Goal: Task Accomplishment & Management: Use online tool/utility

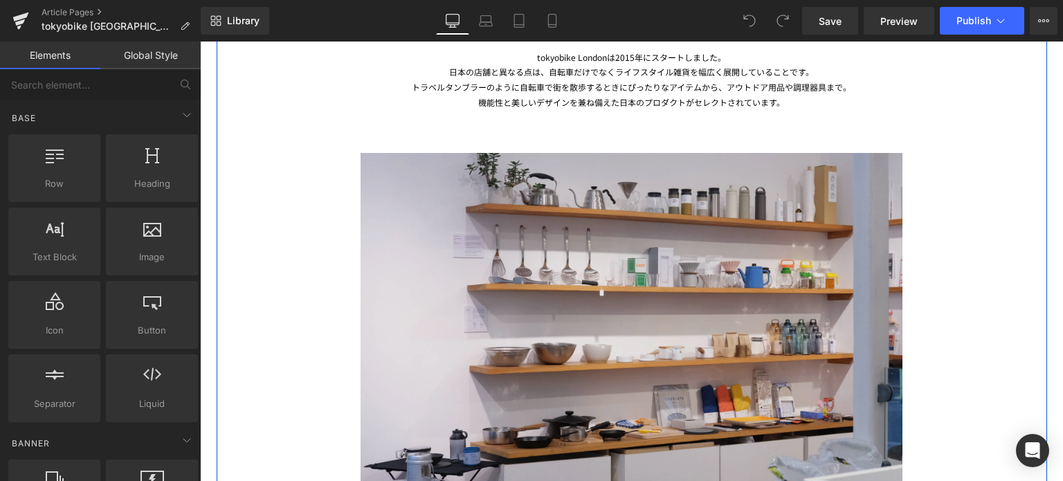
scroll to position [2019, 0]
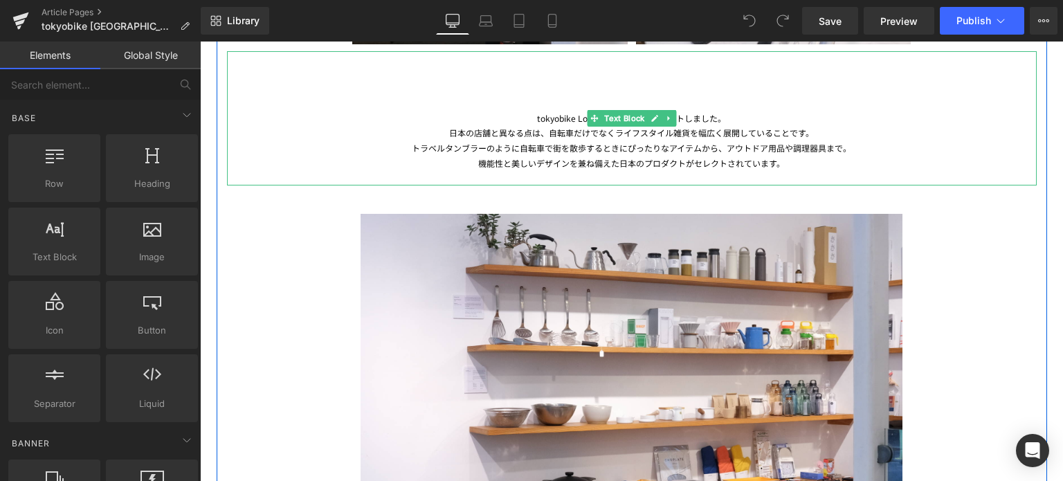
click at [697, 118] on div "tokyobike Londonは2015年にスタートしました。" at bounding box center [632, 118] width 810 height 15
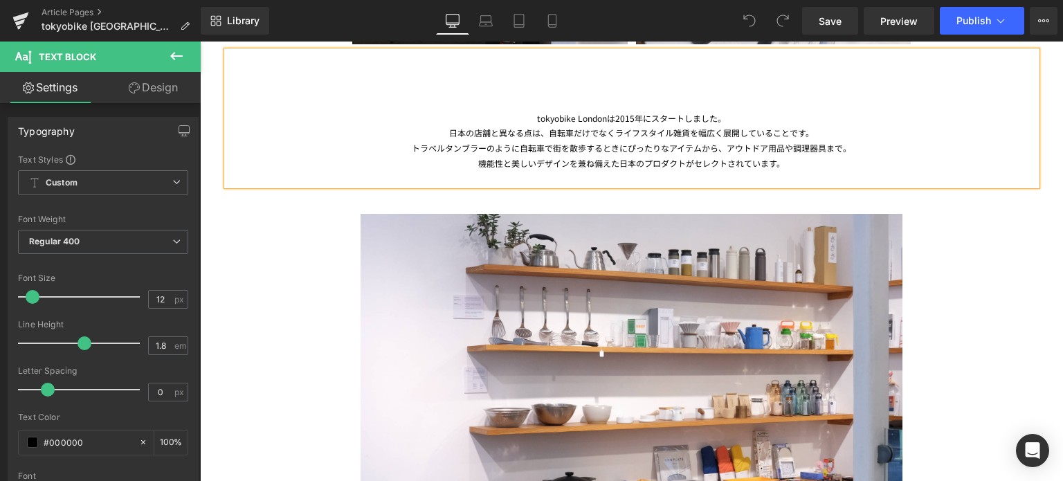
click at [624, 113] on div "tokyobike Londonは2015年にスタートしました。" at bounding box center [632, 118] width 810 height 15
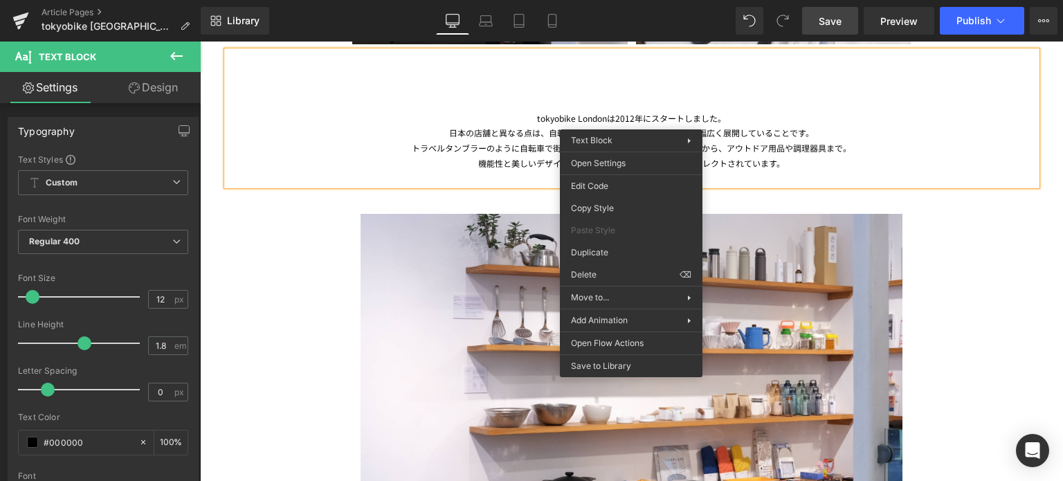
click at [829, 32] on link "Save" at bounding box center [830, 21] width 56 height 28
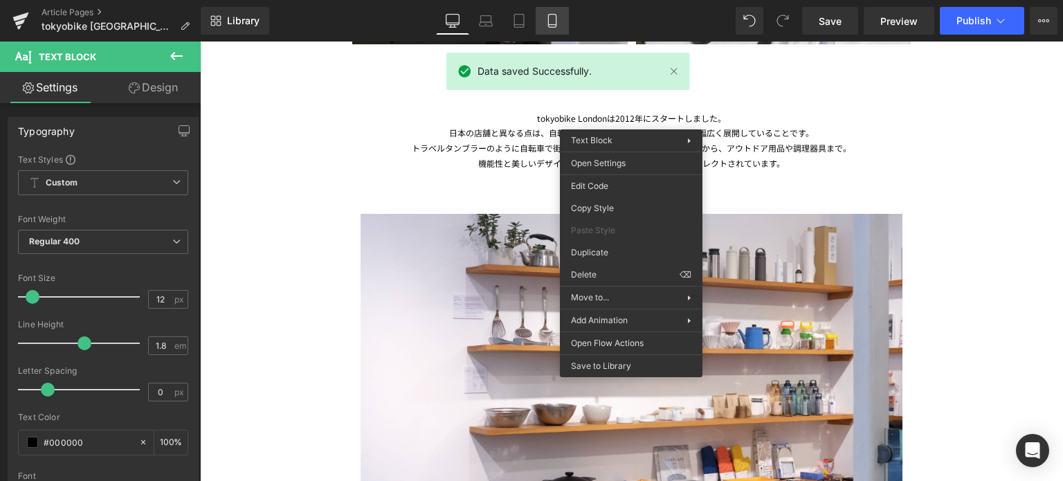
click at [532, 26] on link "Tablet" at bounding box center [519, 21] width 33 height 28
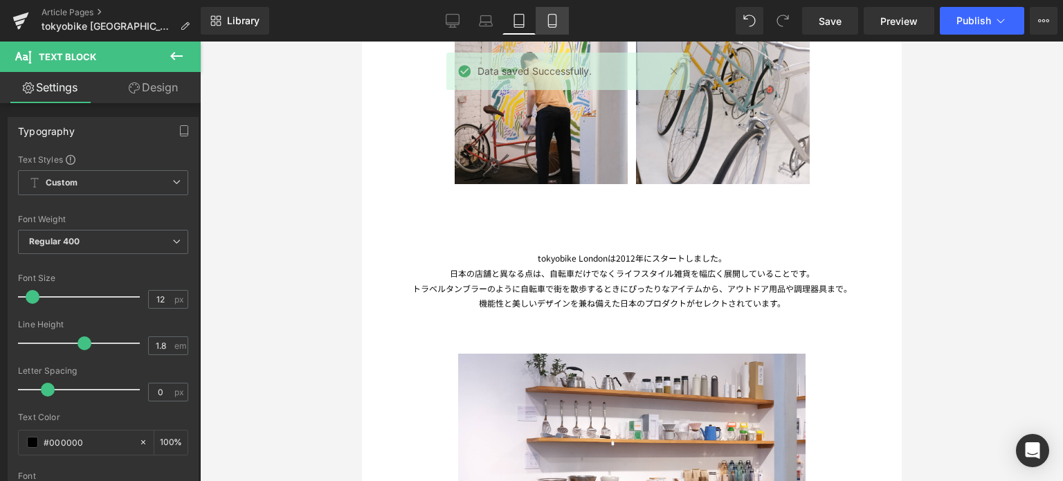
click at [545, 24] on icon at bounding box center [552, 21] width 14 height 14
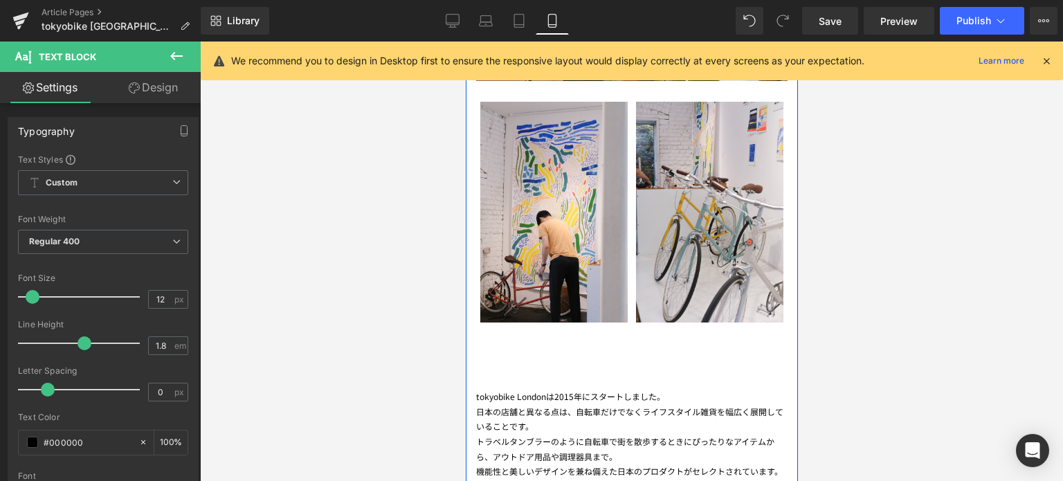
scroll to position [1492, 0]
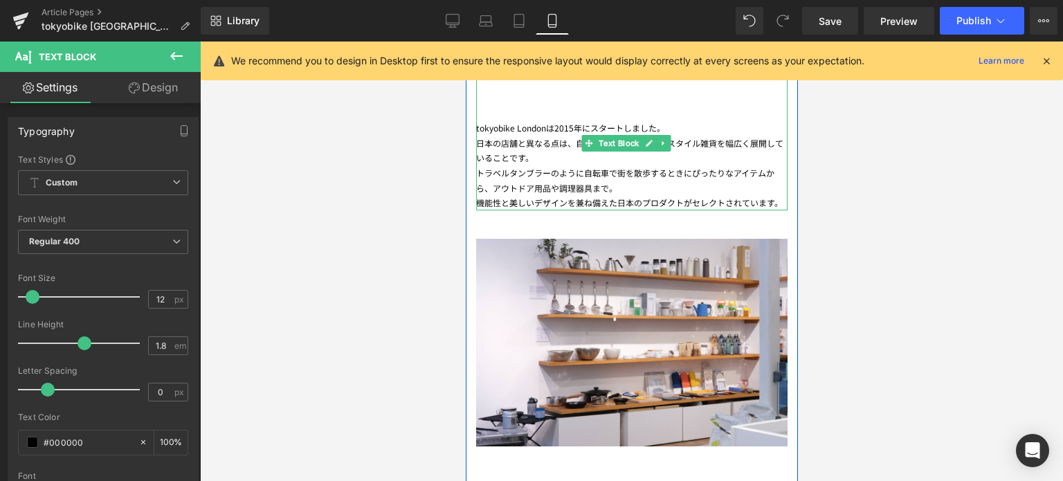
click at [571, 114] on div "tokyobike Londonは2015年にスタートしました。 日本の店舗と異なる点は、自転車だけでなくライフスタイル雑貨を幅広く展開していることです。 ト…" at bounding box center [632, 136] width 312 height 150
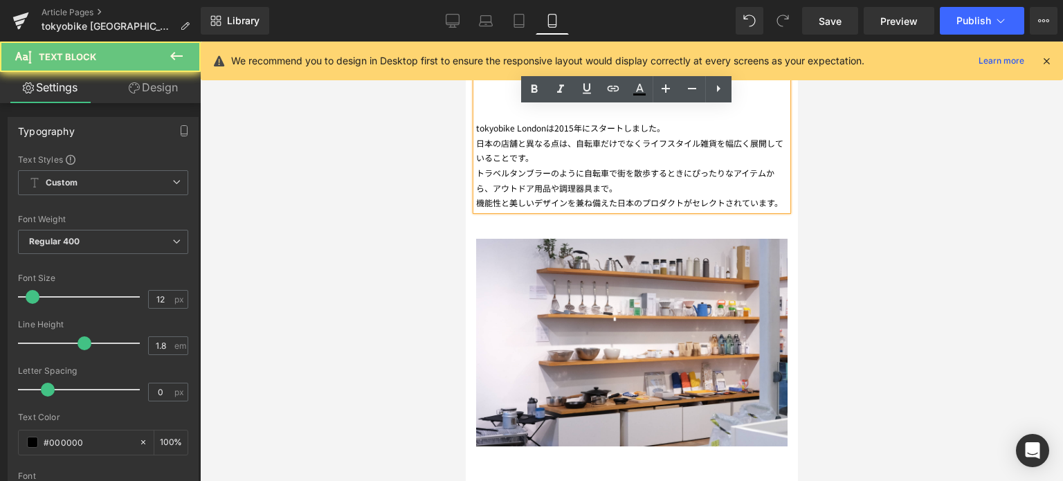
click at [571, 120] on div "tokyobike Londonは2015年にスタートしました。 日本の店舗と異なる点は、自転車だけでなくライフスタイル雑貨を幅広く展開していることです。 ト…" at bounding box center [632, 136] width 312 height 150
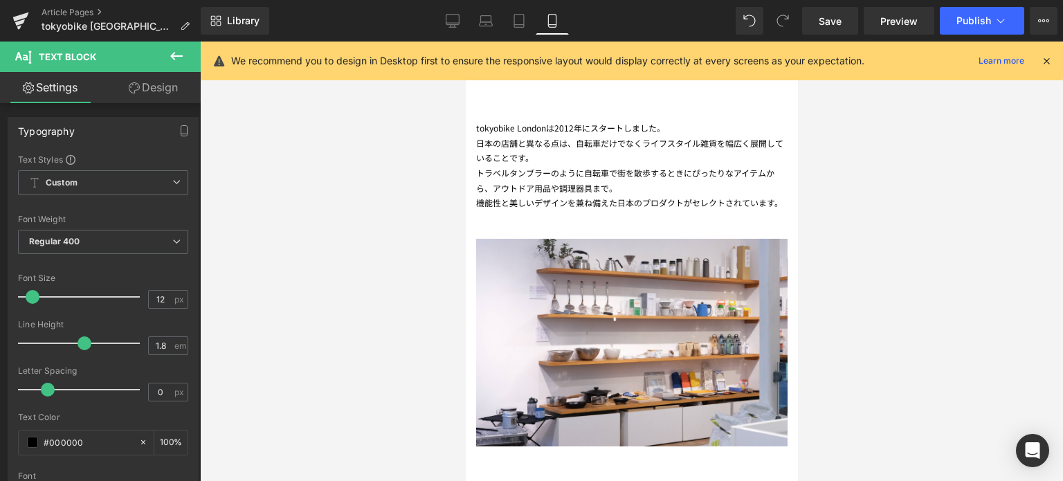
click at [811, 36] on div "Library Mobile Desktop Laptop Tablet Mobile Save Preview Publish Scheduled View…" at bounding box center [632, 21] width 863 height 42
click at [819, 28] on link "Save" at bounding box center [830, 21] width 56 height 28
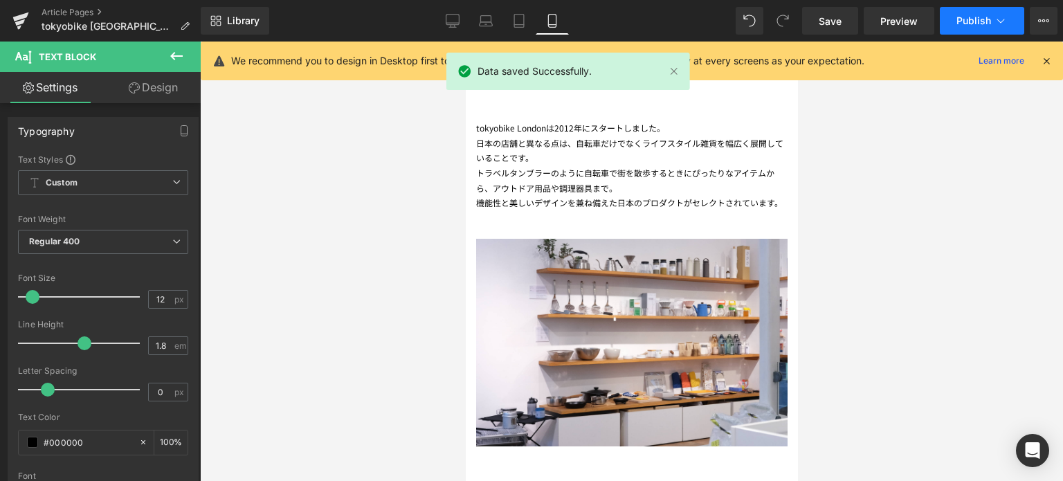
click at [977, 17] on span "Publish" at bounding box center [974, 20] width 35 height 11
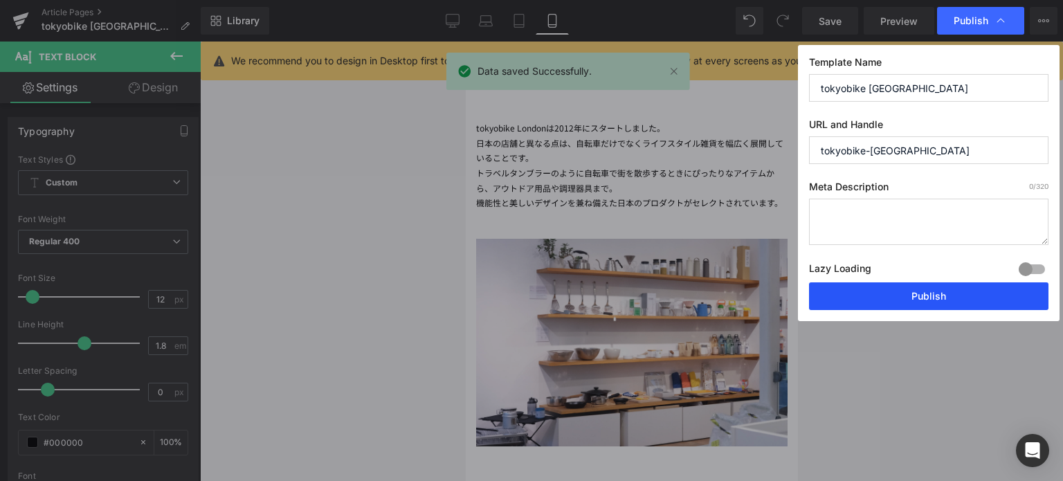
click at [0, 0] on button "Publish" at bounding box center [0, 0] width 0 height 0
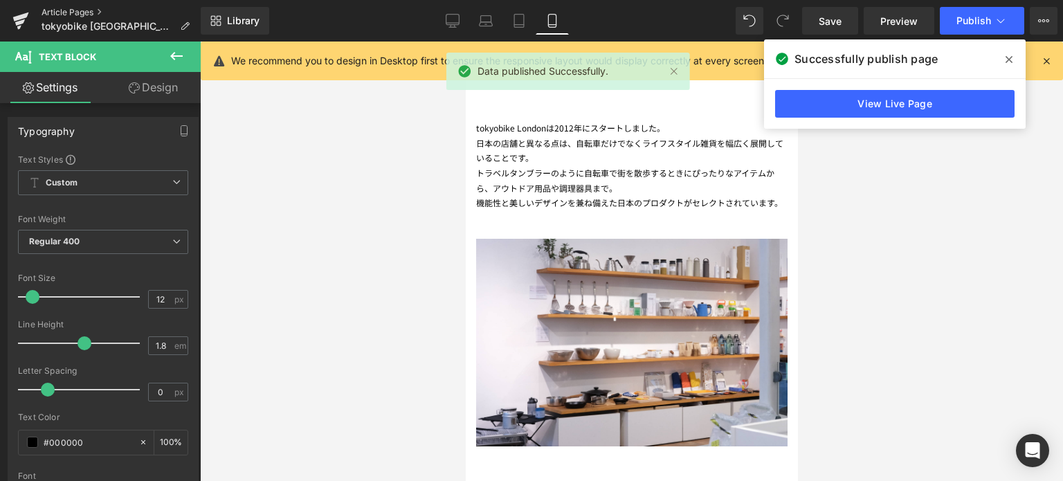
click at [84, 11] on link "Article Pages" at bounding box center [121, 12] width 159 height 11
